Goal: Navigation & Orientation: Understand site structure

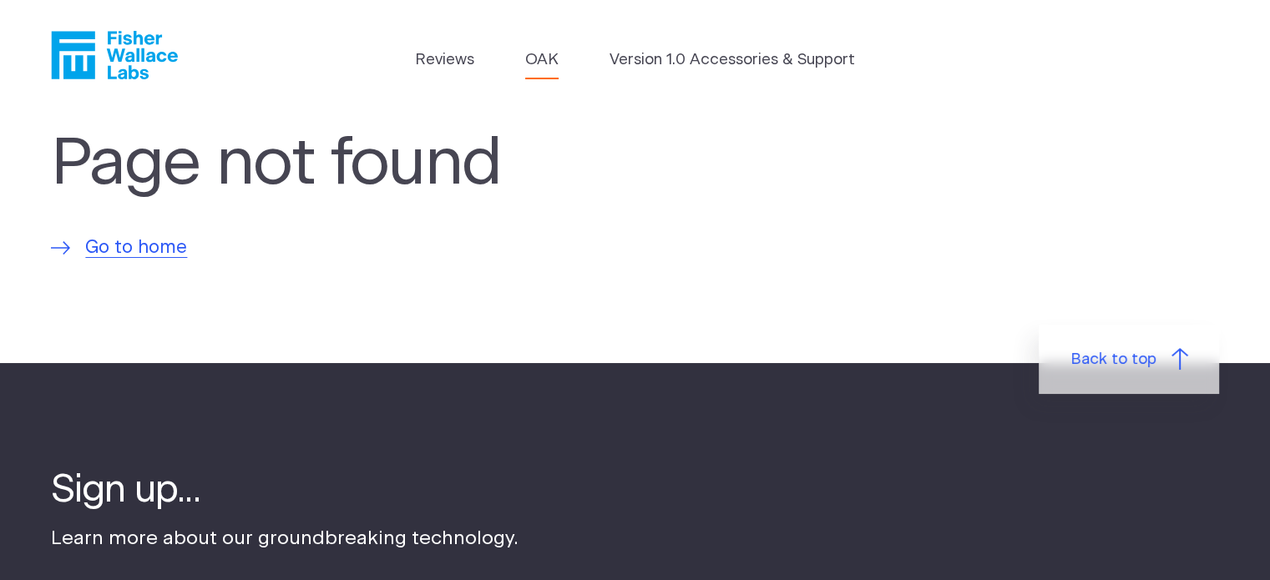
click at [550, 58] on link "OAK" at bounding box center [541, 59] width 33 height 23
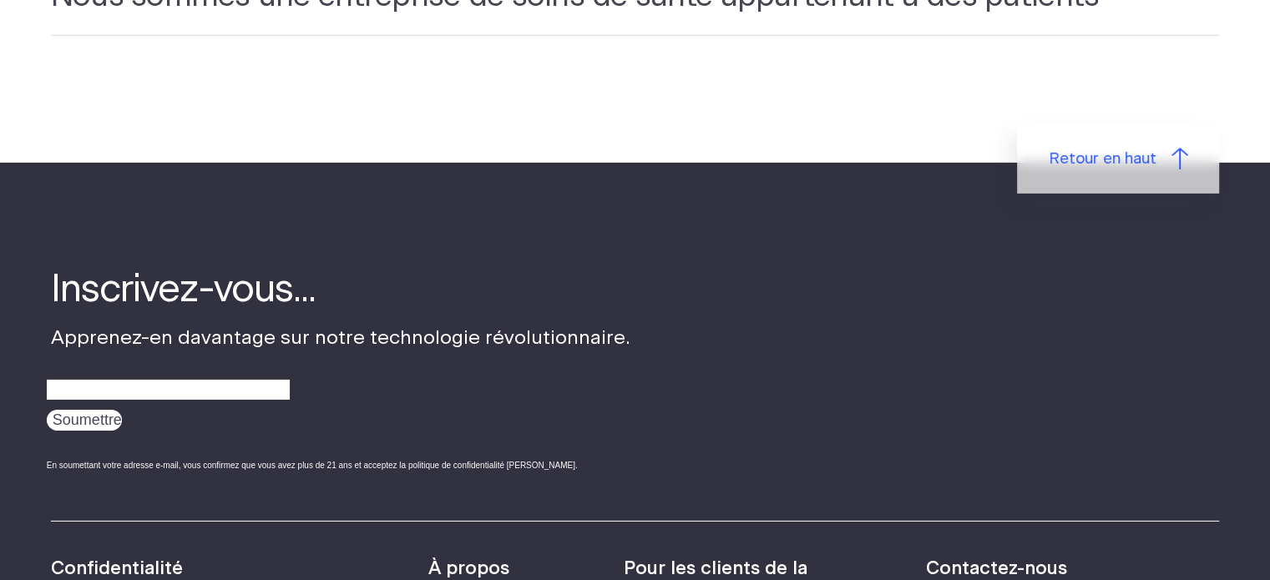
scroll to position [5427, 0]
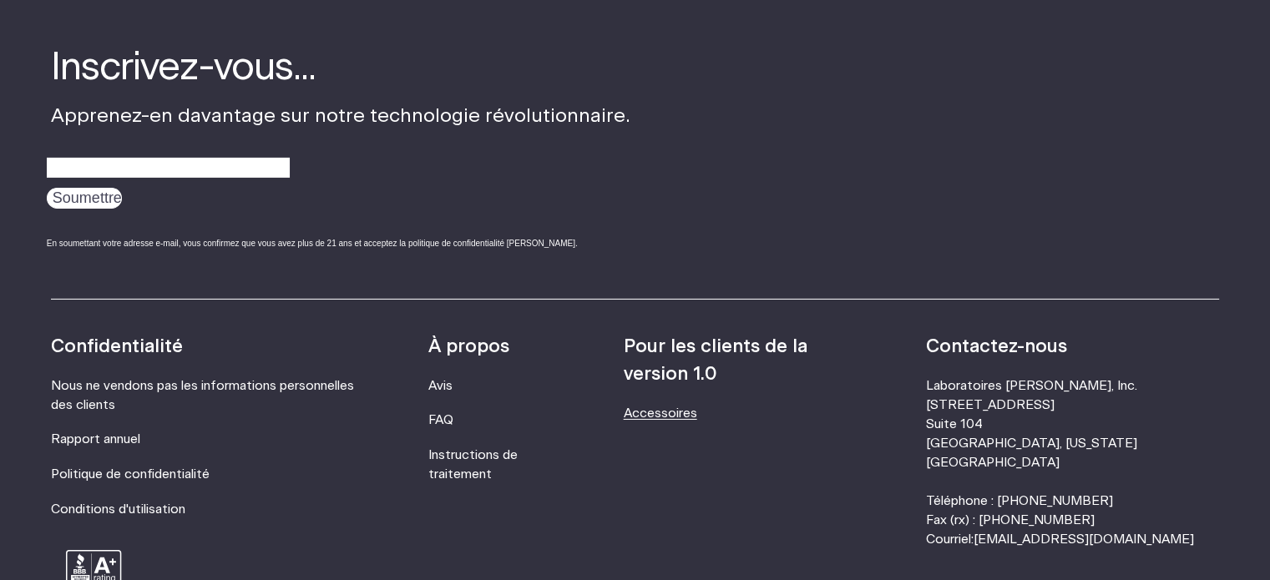
click at [697, 407] on font "Accessoires" at bounding box center [660, 413] width 73 height 13
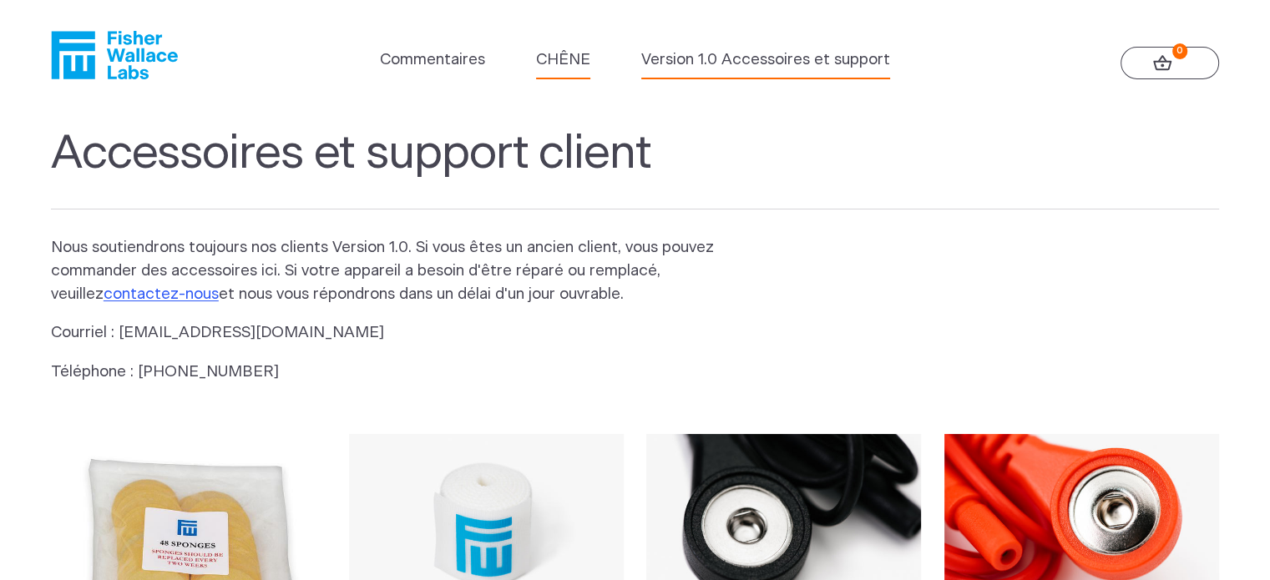
click at [557, 63] on font "CHÊNE" at bounding box center [563, 60] width 54 height 16
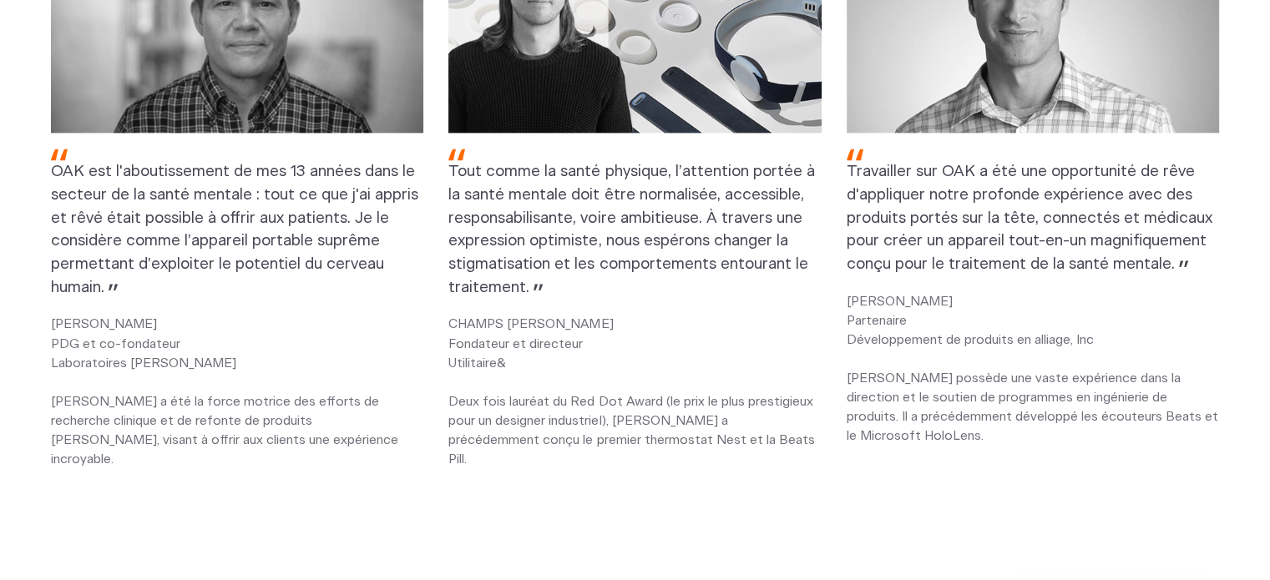
scroll to position [2254, 0]
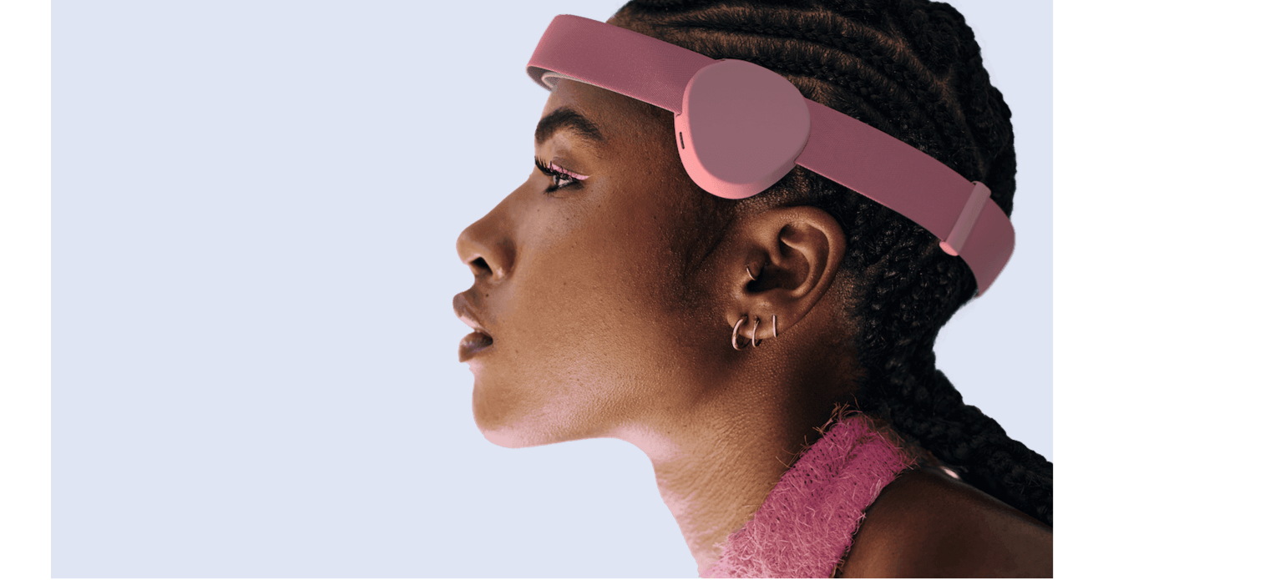
scroll to position [0, 0]
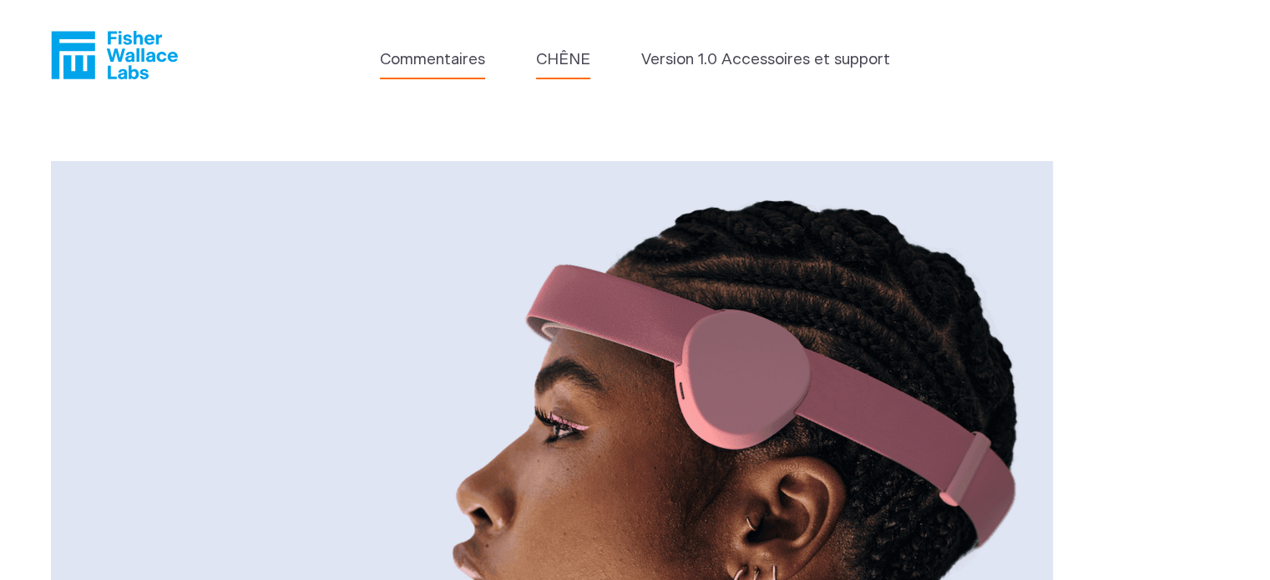
click at [402, 63] on font "Commentaires" at bounding box center [432, 60] width 105 height 16
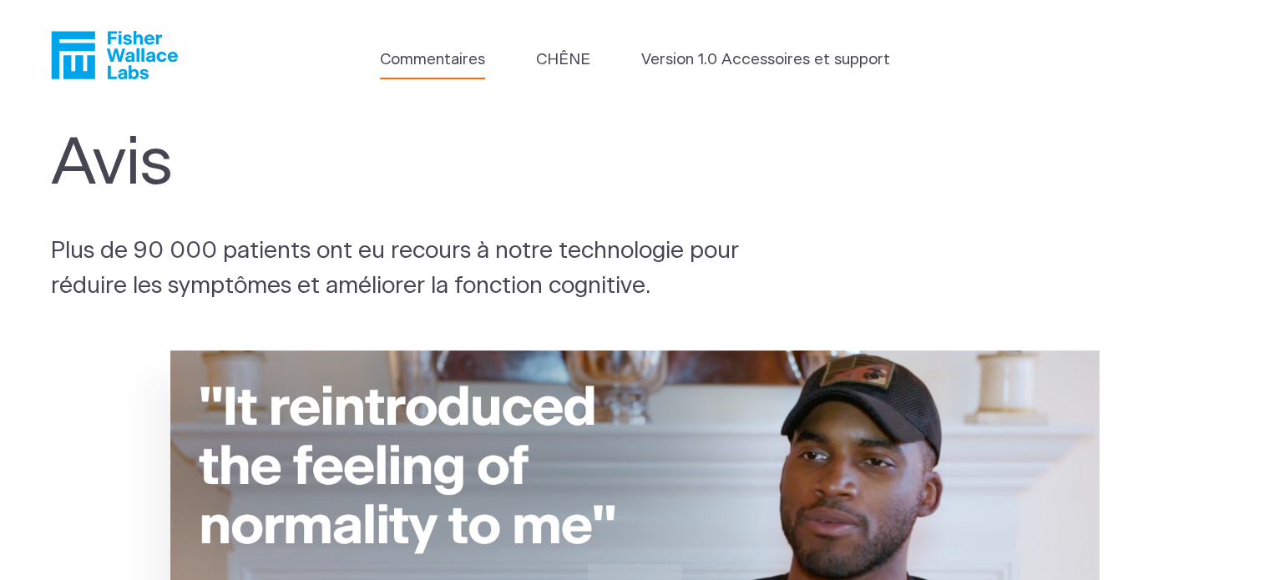
click at [135, 46] on icon "Fisher Wallace" at bounding box center [114, 55] width 127 height 48
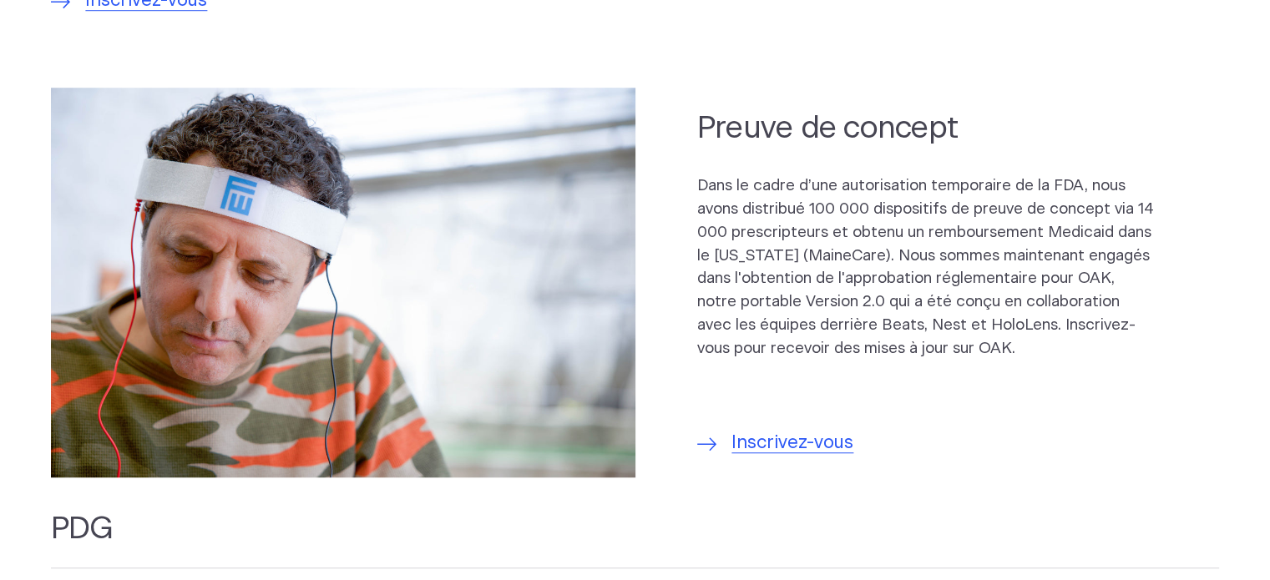
scroll to position [1252, 0]
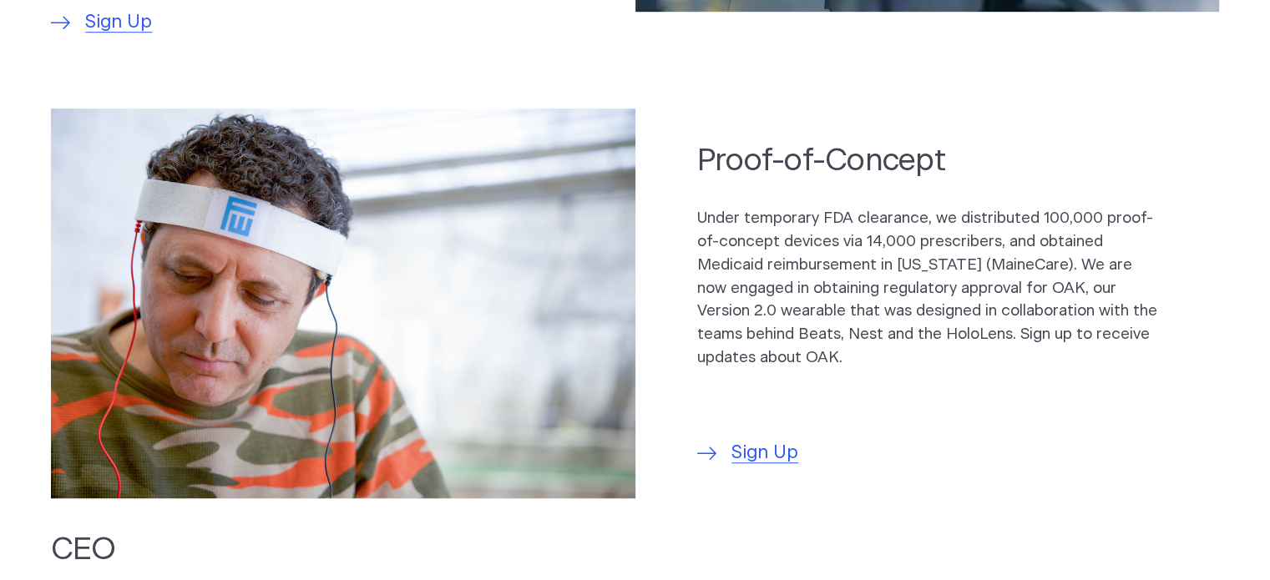
click at [891, 207] on p "Under temporary FDA clearance, we distributed 100,000 proof-of-concept devices …" at bounding box center [927, 288] width 460 height 163
